Goal: Information Seeking & Learning: Learn about a topic

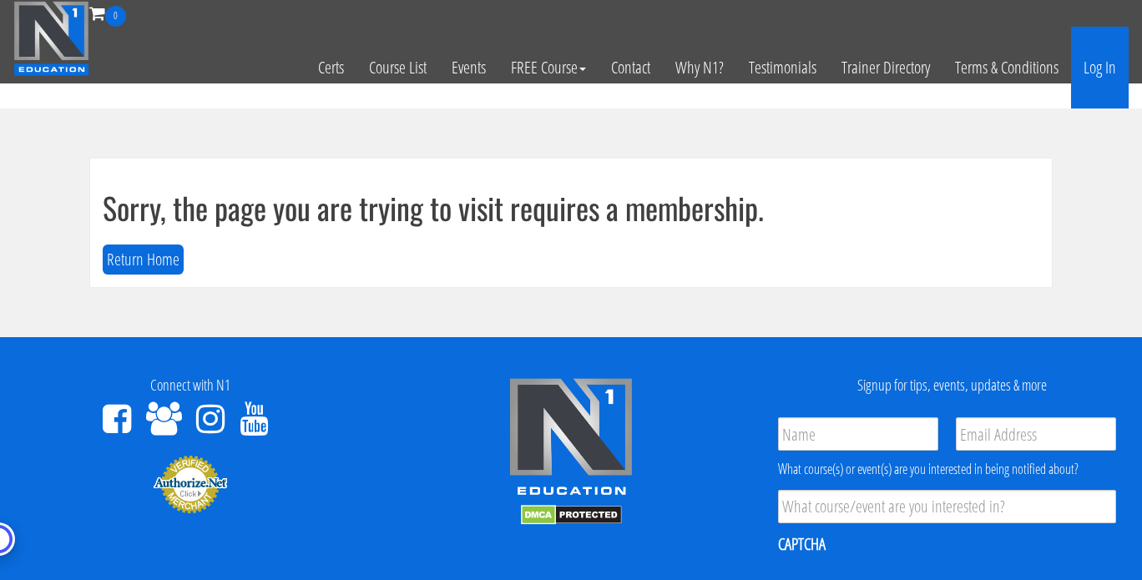
click at [1104, 70] on link "Log In" at bounding box center [1100, 68] width 58 height 82
click at [866, 208] on h1 "Sorry, the page you are trying to visit requires a membership." at bounding box center [571, 207] width 937 height 33
click at [1108, 58] on link "Log In" at bounding box center [1100, 68] width 58 height 82
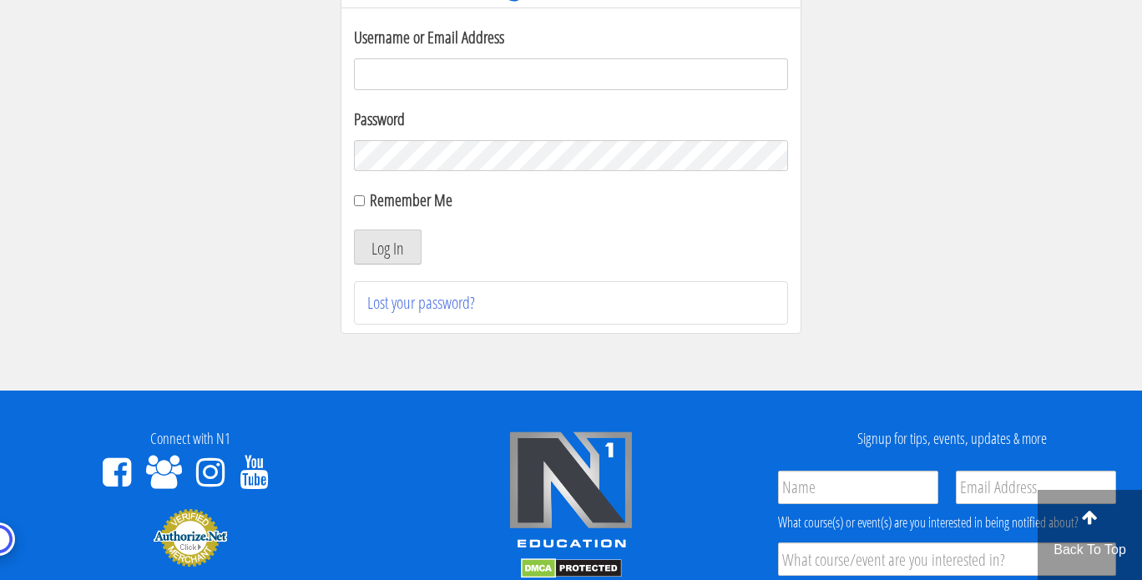
scroll to position [197, 0]
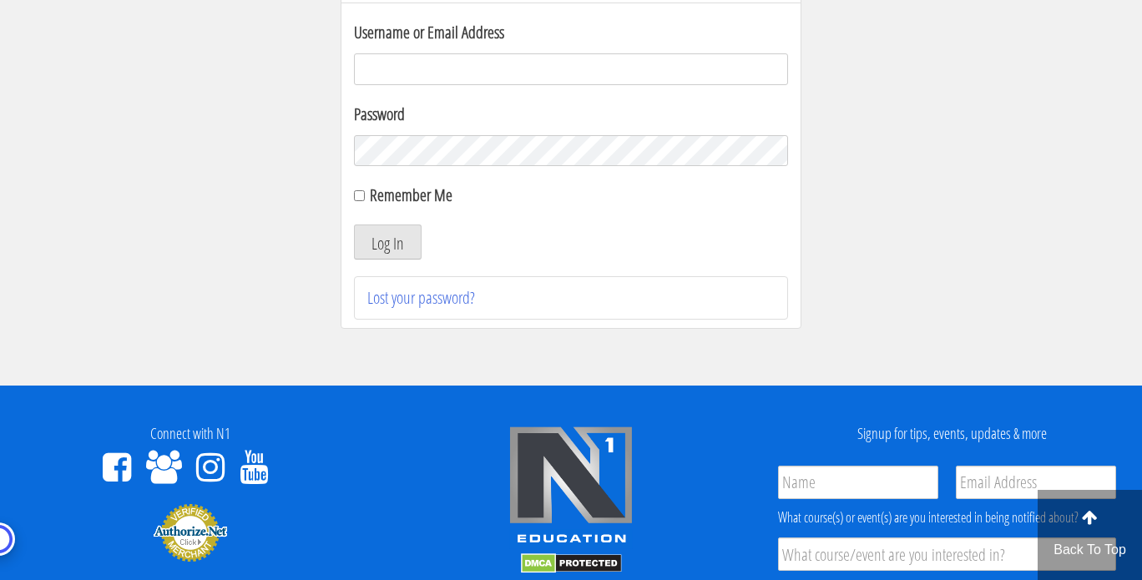
click at [509, 53] on input "Username or Email Address" at bounding box center [571, 69] width 434 height 32
type input "joe@joedowdell.com"
click at [367, 202] on div "Remember Me" at bounding box center [571, 195] width 434 height 25
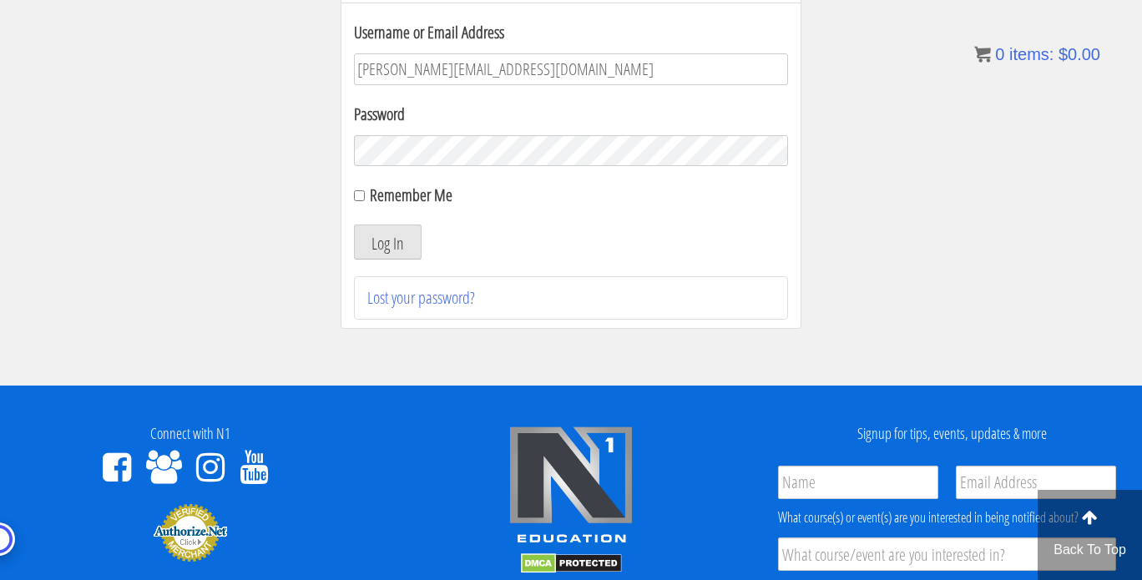
click at [362, 204] on div "Remember Me" at bounding box center [571, 195] width 434 height 25
click at [362, 198] on input "Remember Me" at bounding box center [359, 195] width 11 height 11
checkbox input "true"
click at [406, 251] on button "Log In" at bounding box center [388, 242] width 68 height 35
click at [396, 233] on button "Log In" at bounding box center [388, 242] width 68 height 35
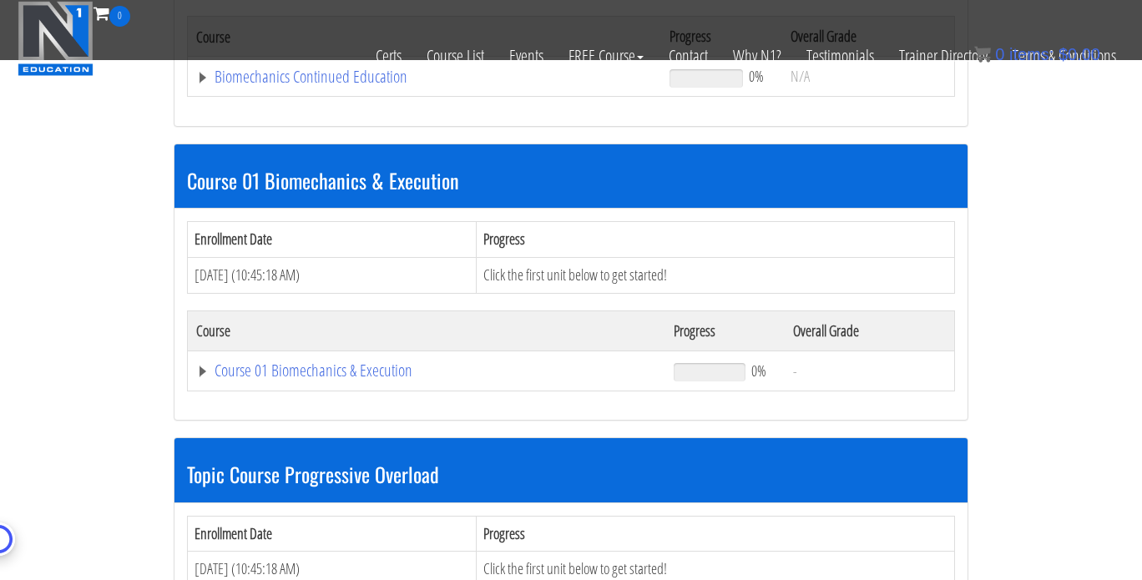
scroll to position [397, 0]
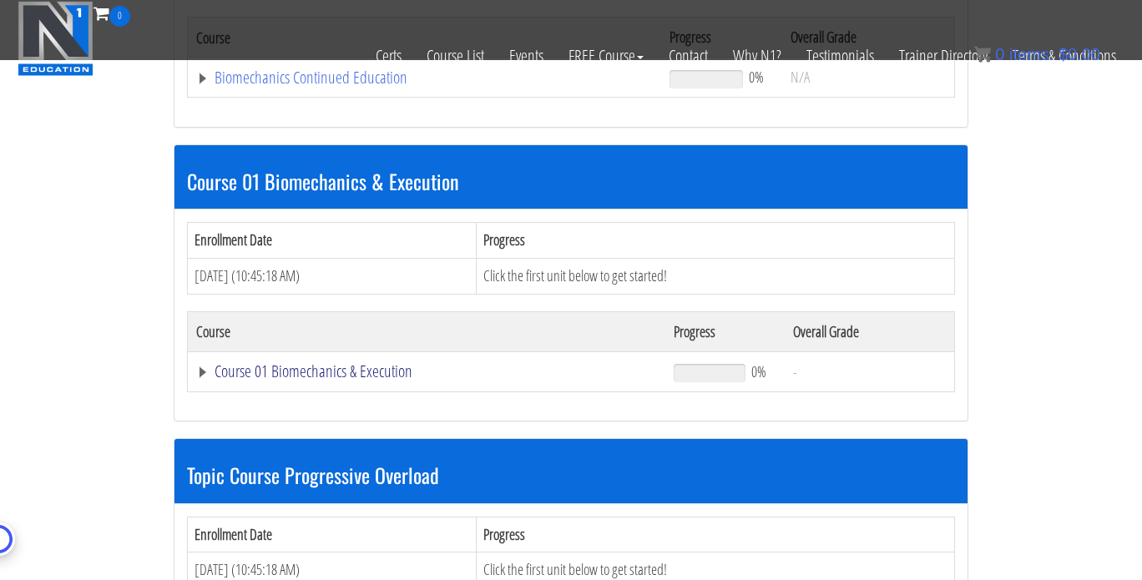
click at [198, 373] on link "Course 01 Biomechanics & Execution" at bounding box center [426, 371] width 461 height 17
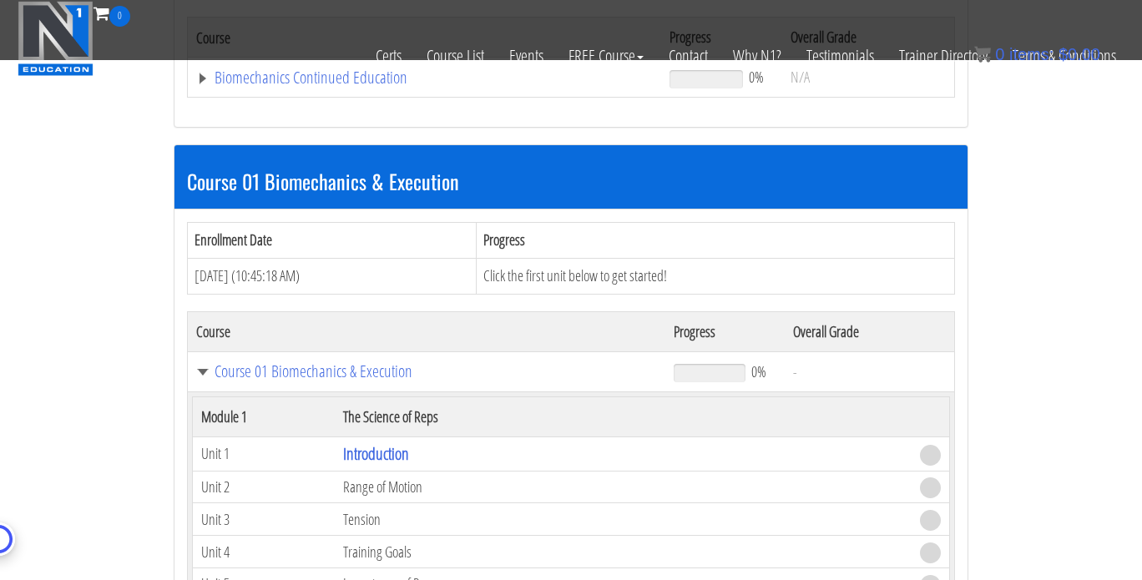
click at [406, 462] on td "Introduction" at bounding box center [623, 454] width 577 height 34
click at [398, 457] on link "Introduction" at bounding box center [376, 454] width 66 height 23
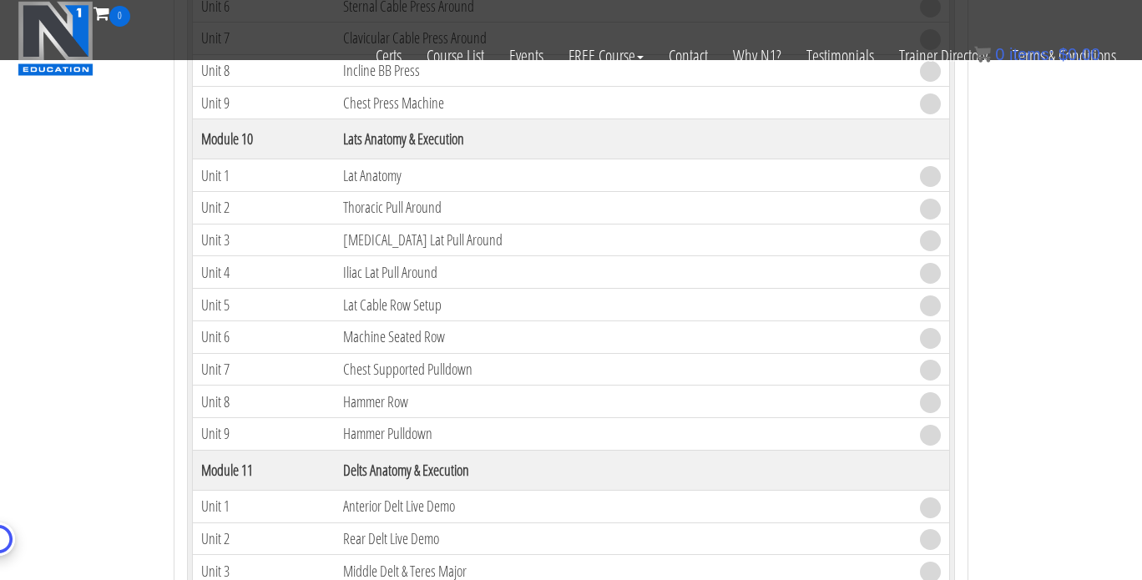
scroll to position [2970, 0]
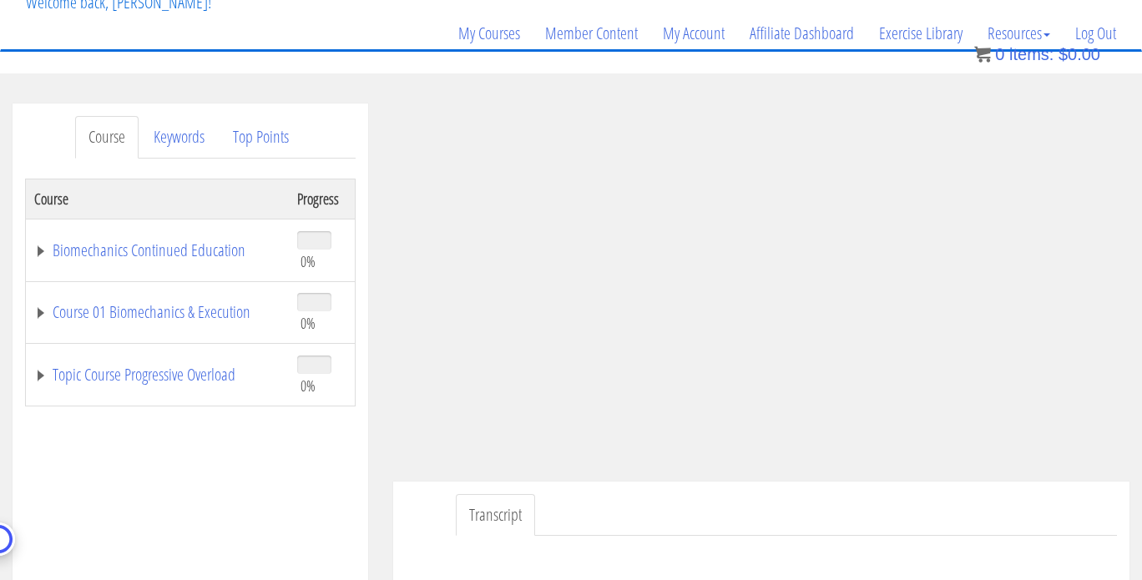
scroll to position [112, 0]
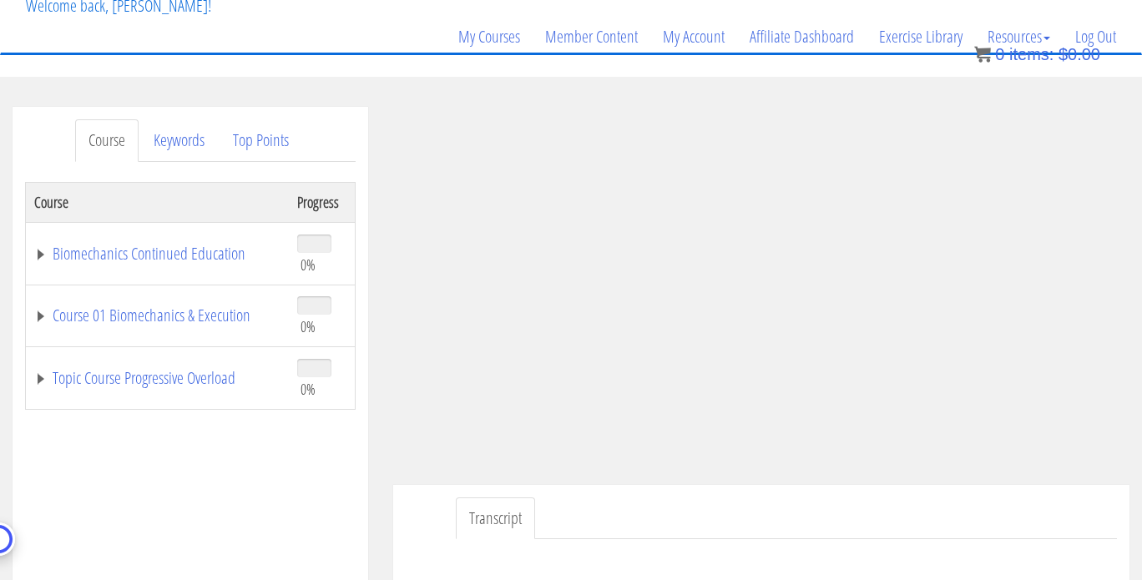
click at [499, 515] on link "Transcript" at bounding box center [495, 519] width 79 height 43
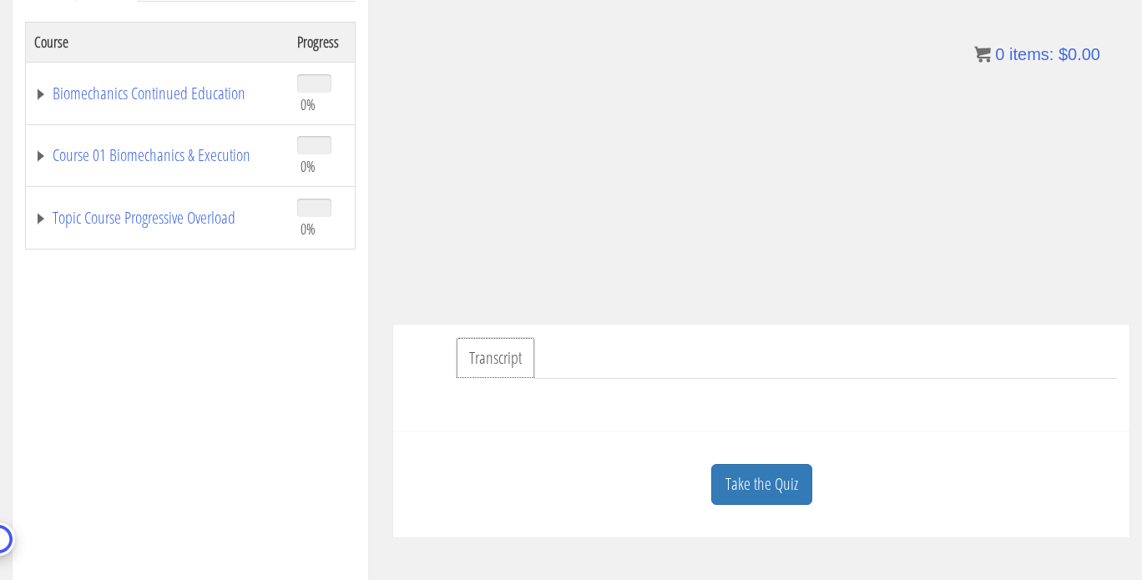
scroll to position [279, 0]
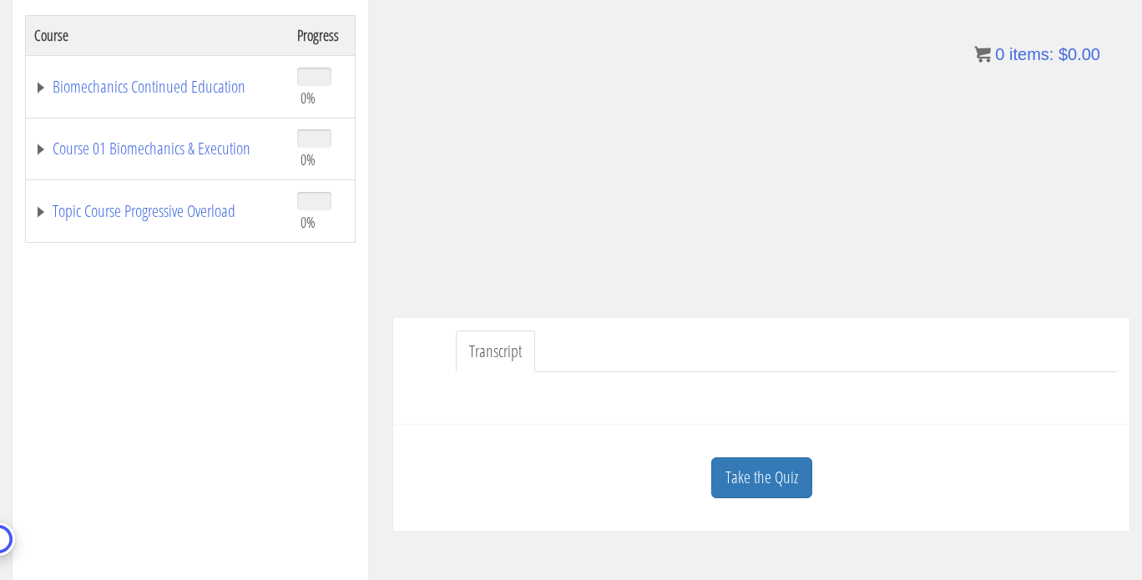
click at [475, 359] on link "Transcript" at bounding box center [495, 352] width 79 height 43
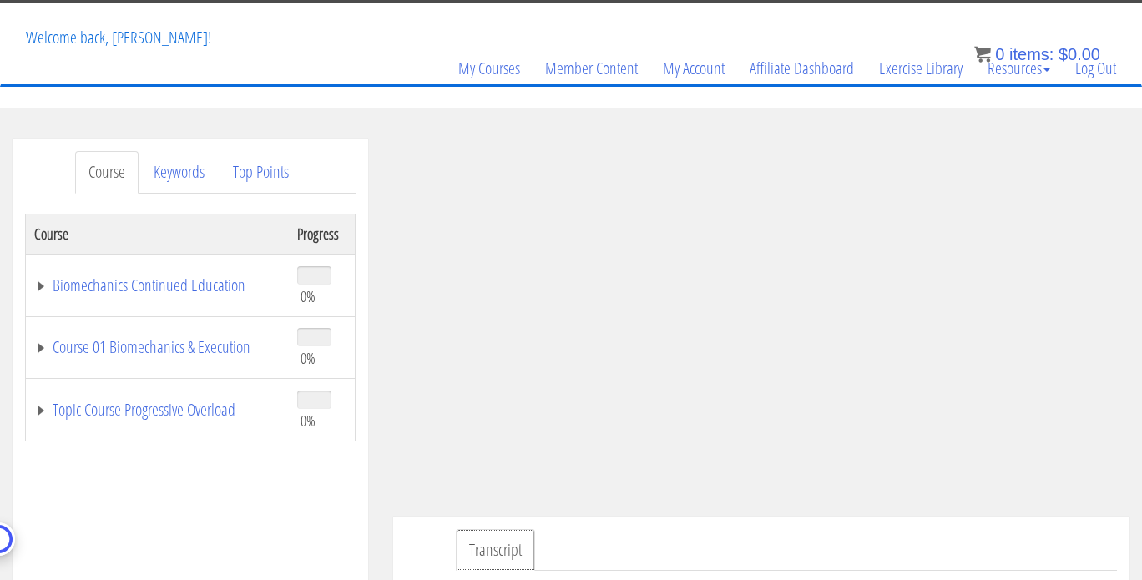
scroll to position [67, 0]
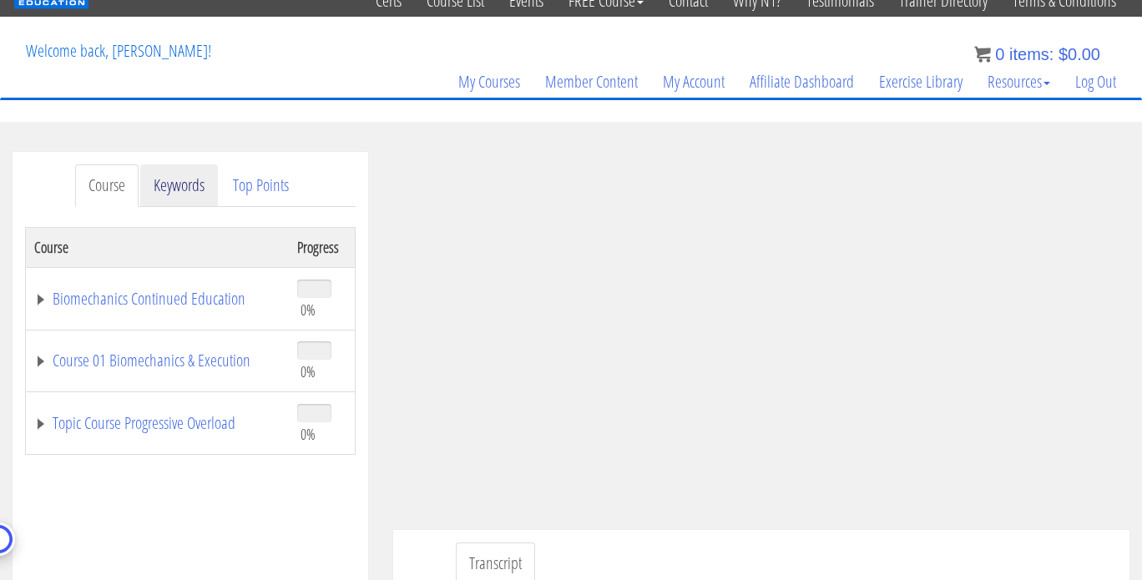
click at [215, 188] on link "Keywords" at bounding box center [179, 186] width 78 height 43
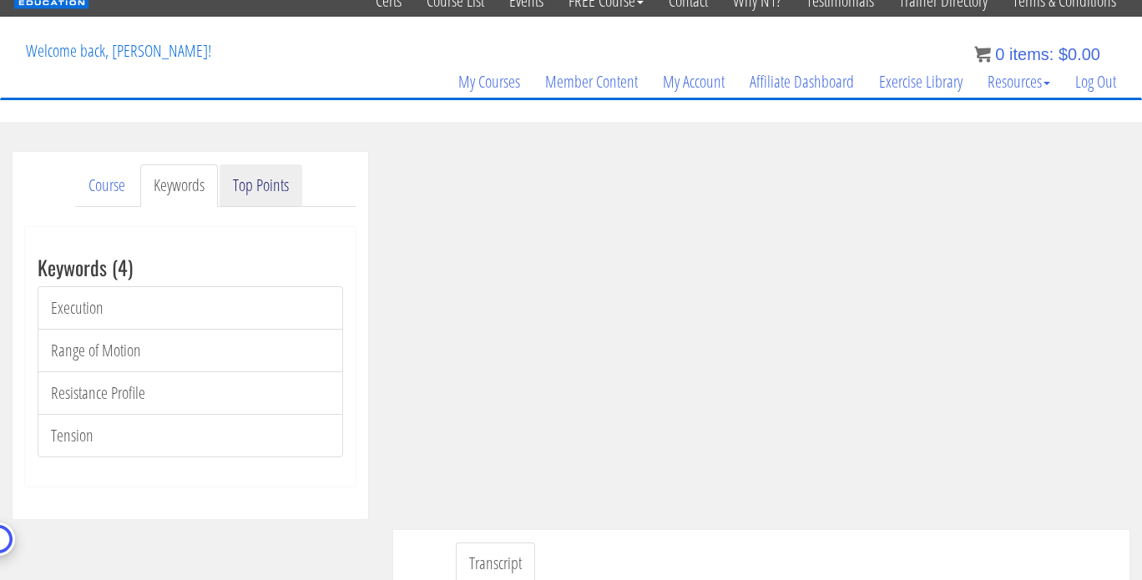
click at [264, 193] on link "Top Points" at bounding box center [261, 186] width 83 height 43
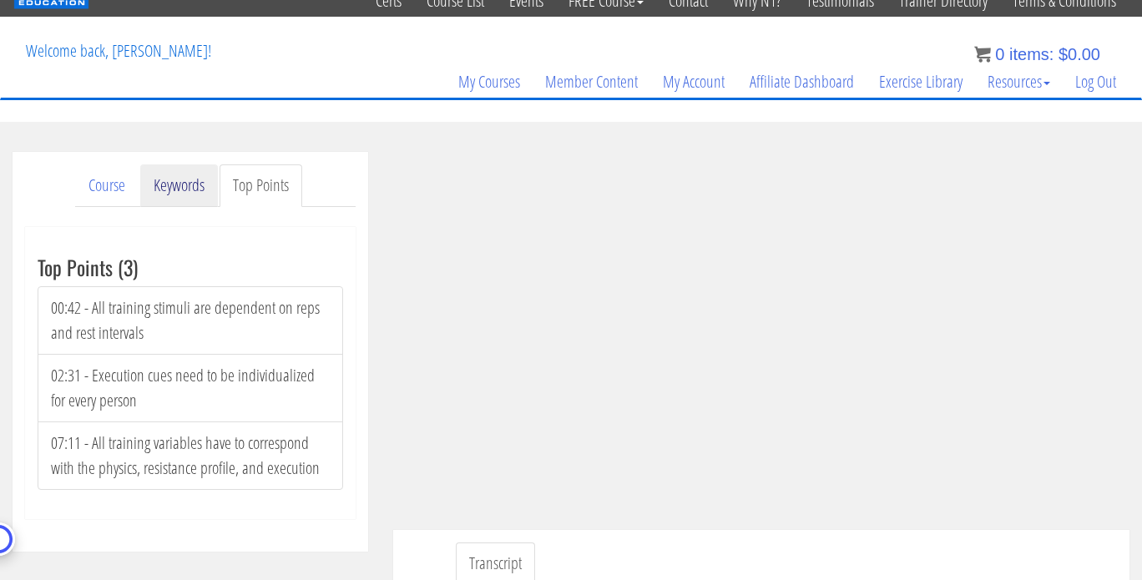
click at [177, 195] on link "Keywords" at bounding box center [179, 186] width 78 height 43
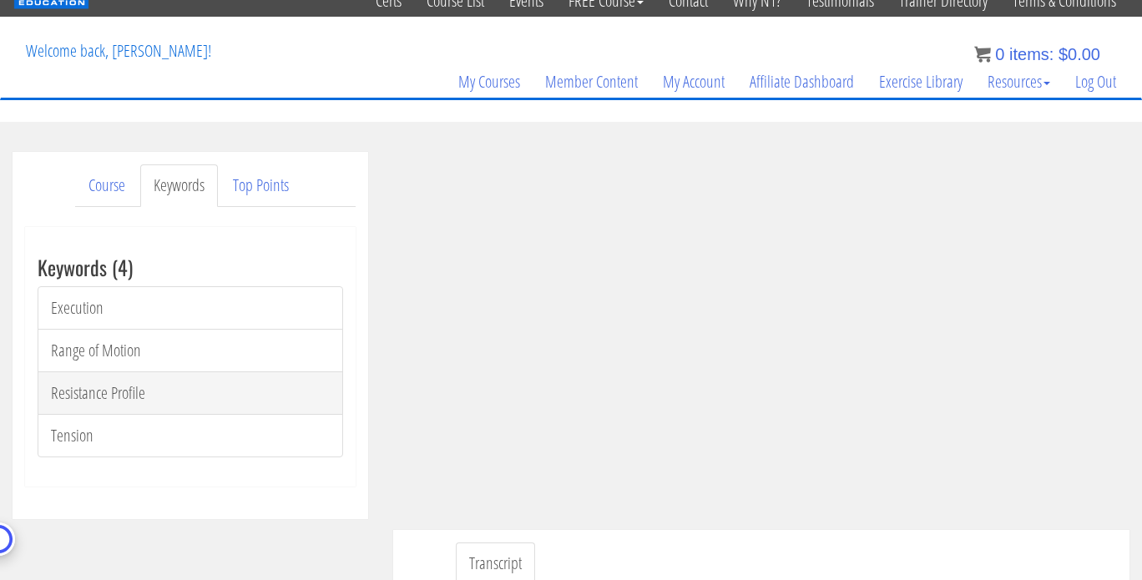
click at [96, 388] on link "Resistance Profile" at bounding box center [191, 393] width 306 height 43
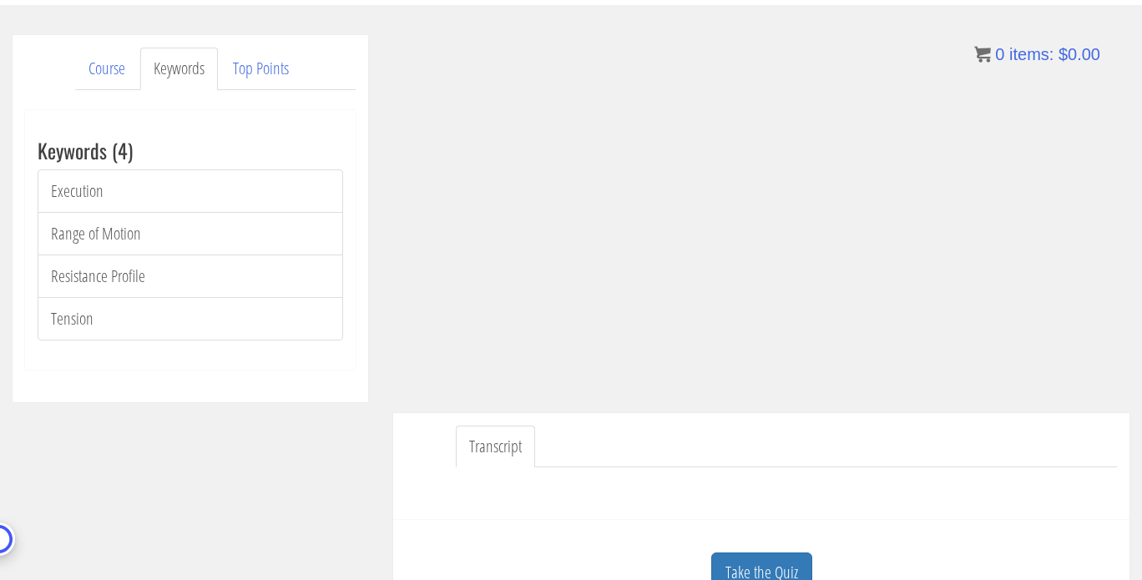
scroll to position [180, 0]
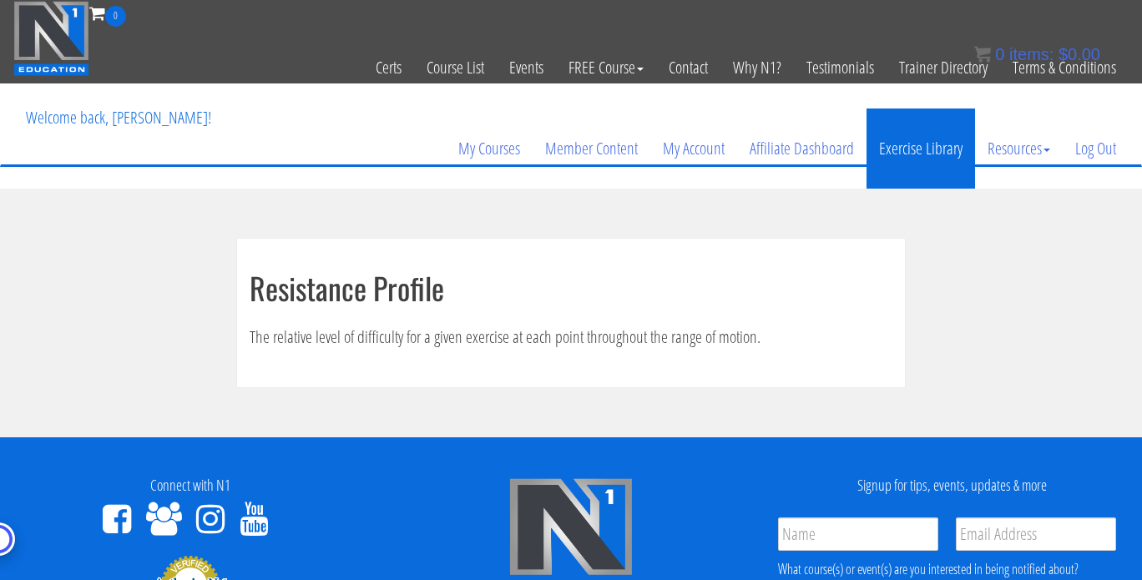
click at [917, 170] on link "Exercise Library" at bounding box center [921, 149] width 109 height 80
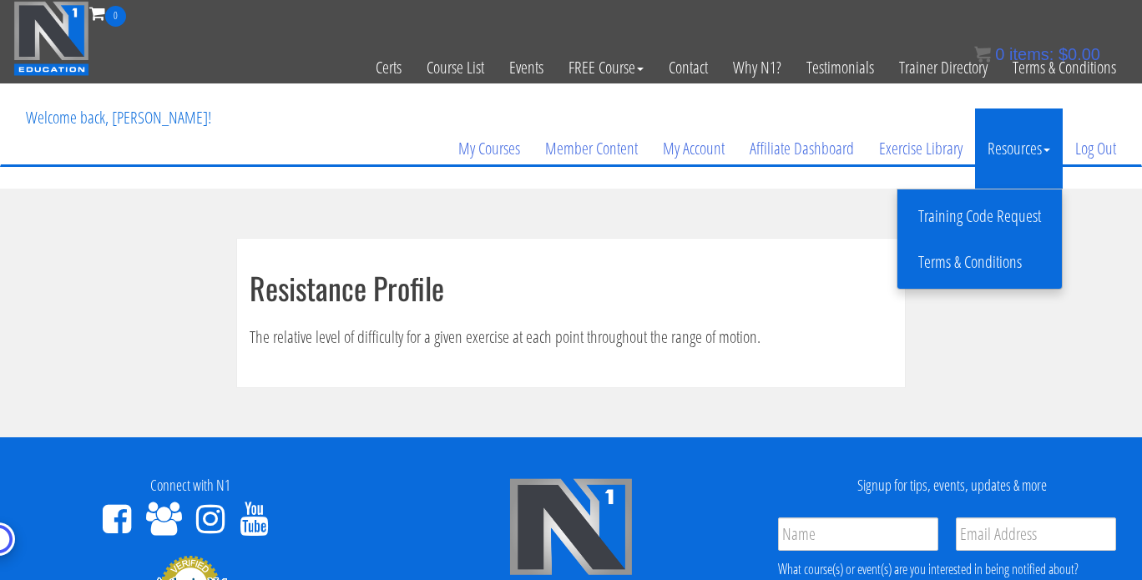
click at [966, 224] on link "Training Code Request" at bounding box center [980, 216] width 156 height 29
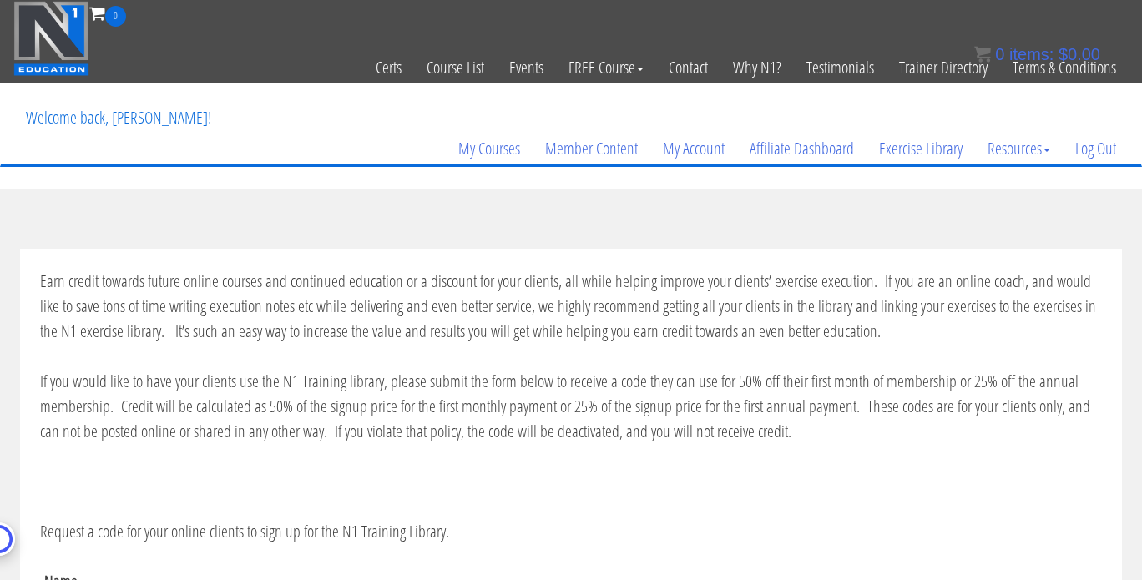
click at [943, 249] on div "Earn credit towards future online courses and continued education or a discount…" at bounding box center [571, 560] width 1102 height 623
